Goal: Navigation & Orientation: Go to known website

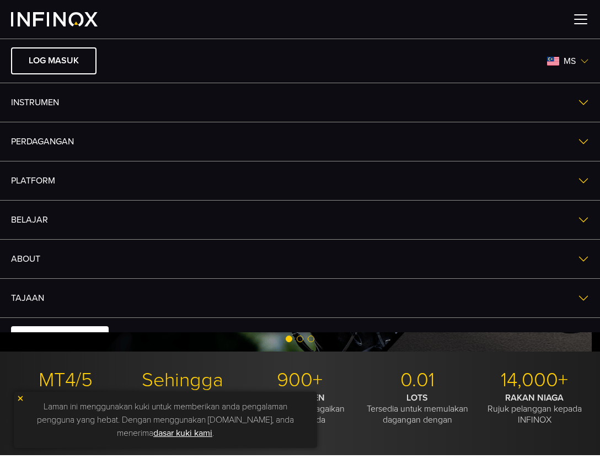
click at [564, 60] on span "ms" at bounding box center [569, 61] width 21 height 13
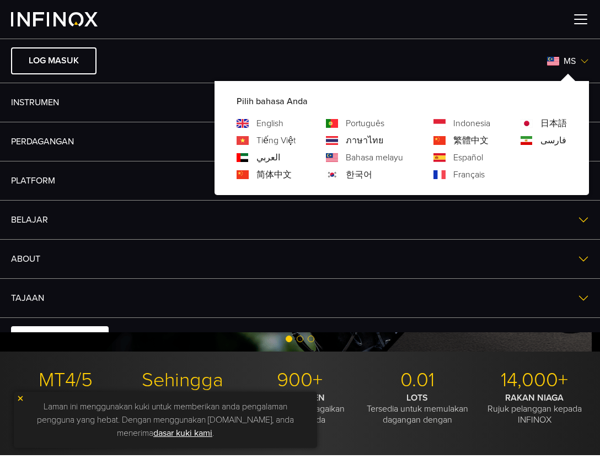
click at [265, 176] on link "简体中文" at bounding box center [273, 174] width 35 height 13
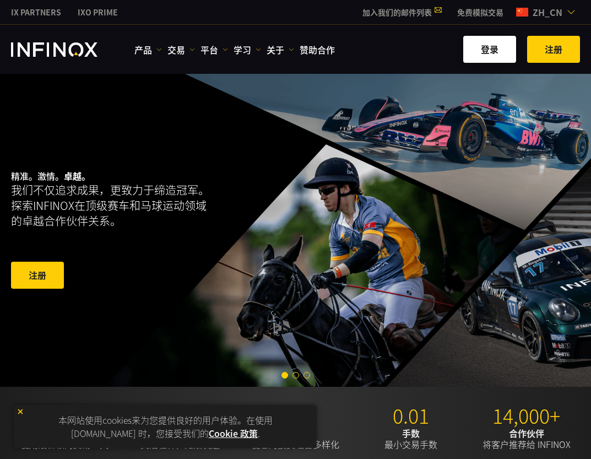
click at [492, 44] on link "登录​​" at bounding box center [490, 49] width 53 height 27
